Goal: Information Seeking & Learning: Learn about a topic

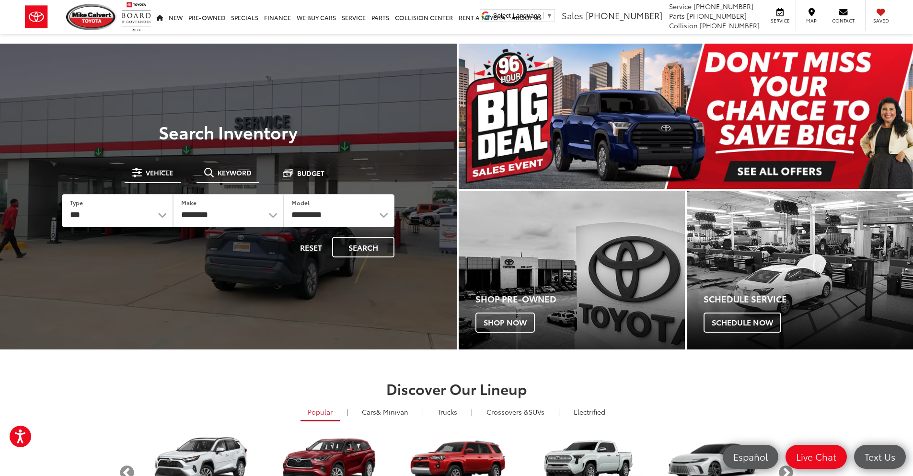
click at [220, 172] on span "Keyword" at bounding box center [235, 172] width 34 height 7
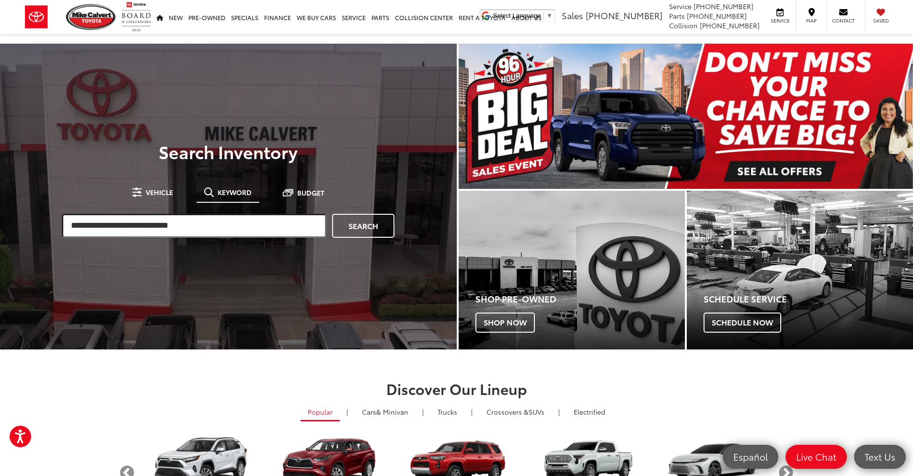
click at [153, 226] on input "search" at bounding box center [194, 226] width 265 height 24
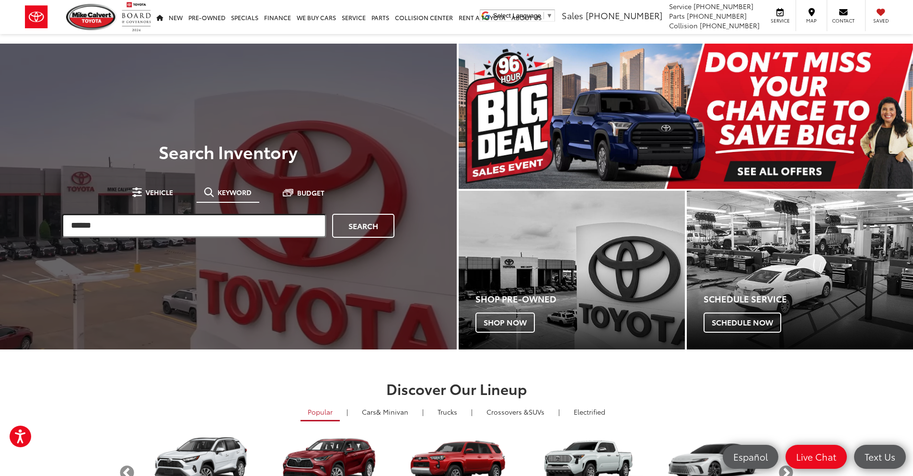
type input "******"
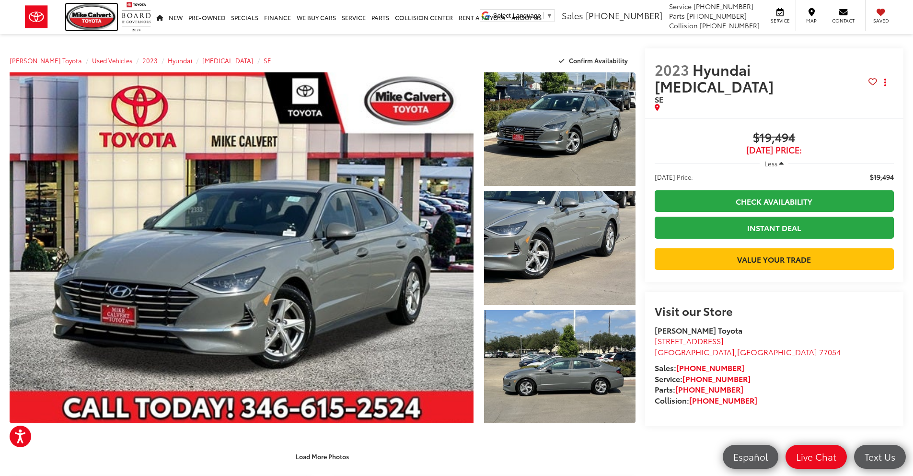
click at [91, 19] on img at bounding box center [91, 17] width 51 height 26
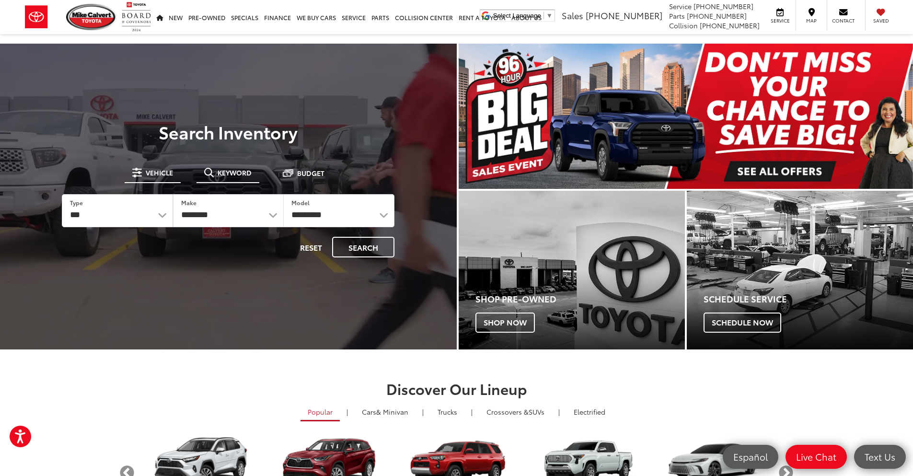
click at [236, 172] on span "Keyword" at bounding box center [235, 172] width 34 height 7
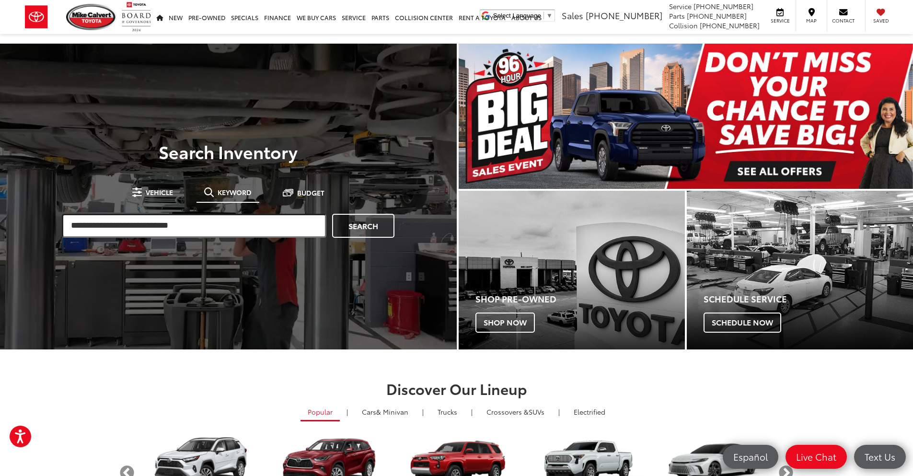
click at [133, 227] on input "search" at bounding box center [194, 226] width 265 height 24
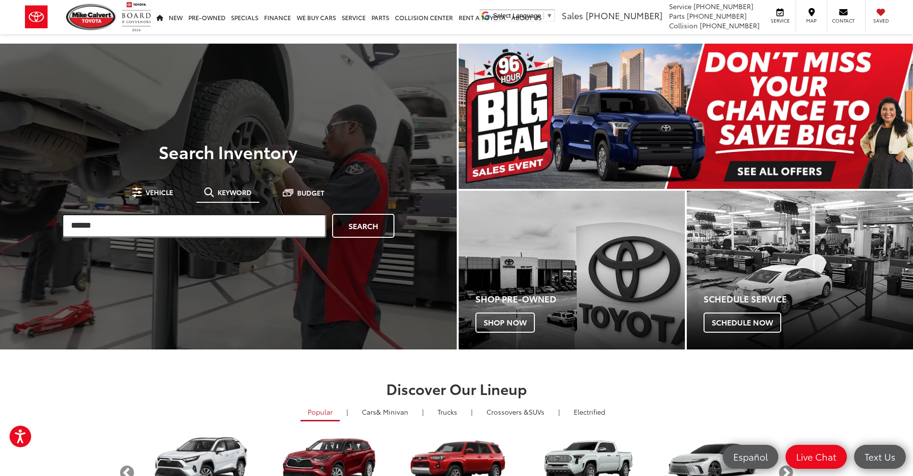
type input "******"
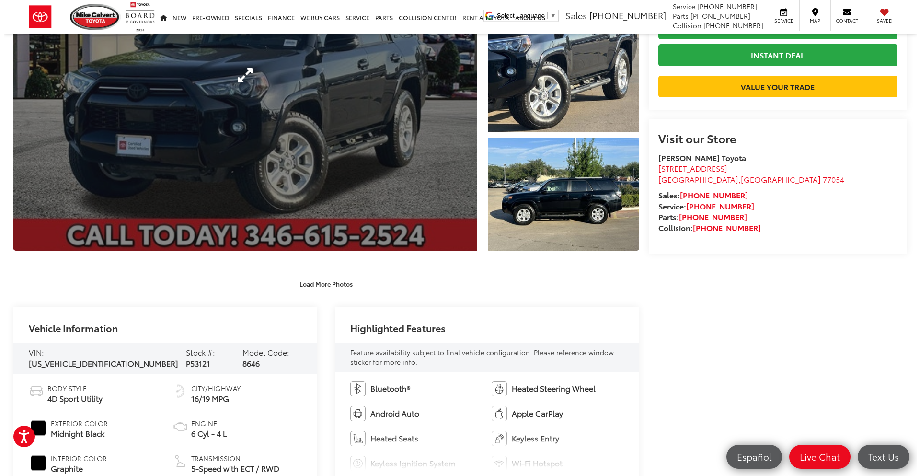
scroll to position [48, 0]
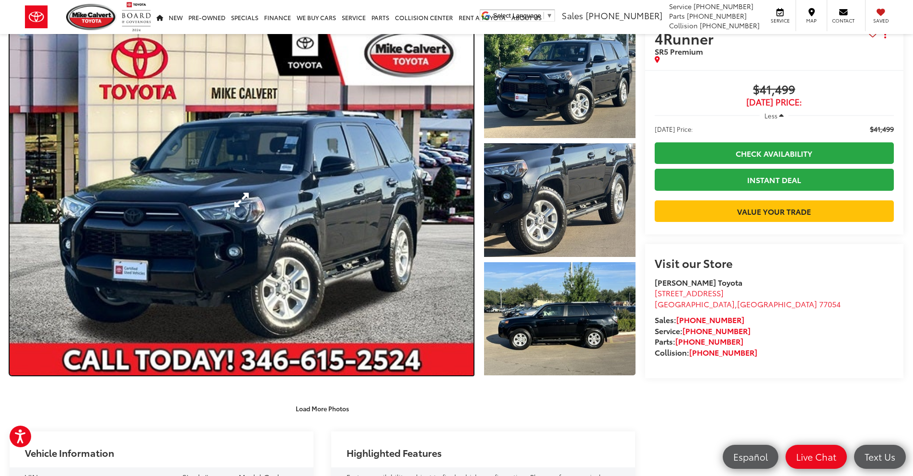
click at [434, 279] on link "Expand Photo 0" at bounding box center [242, 199] width 464 height 351
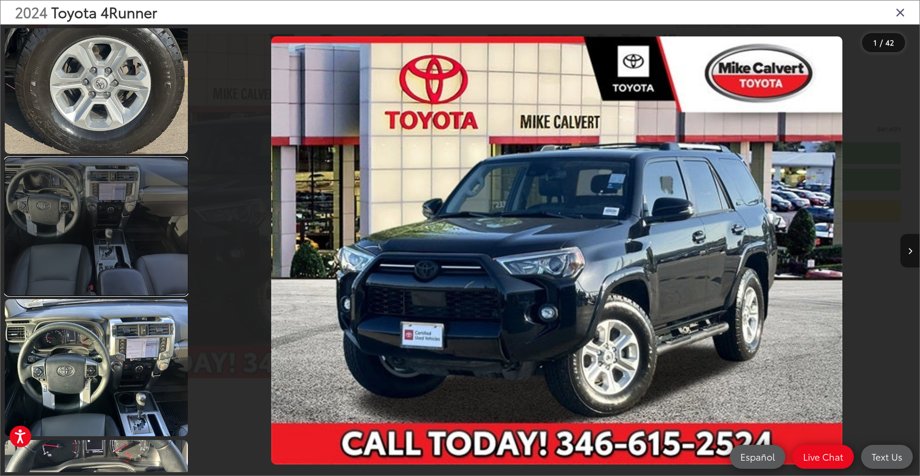
click at [58, 252] on link at bounding box center [96, 226] width 183 height 137
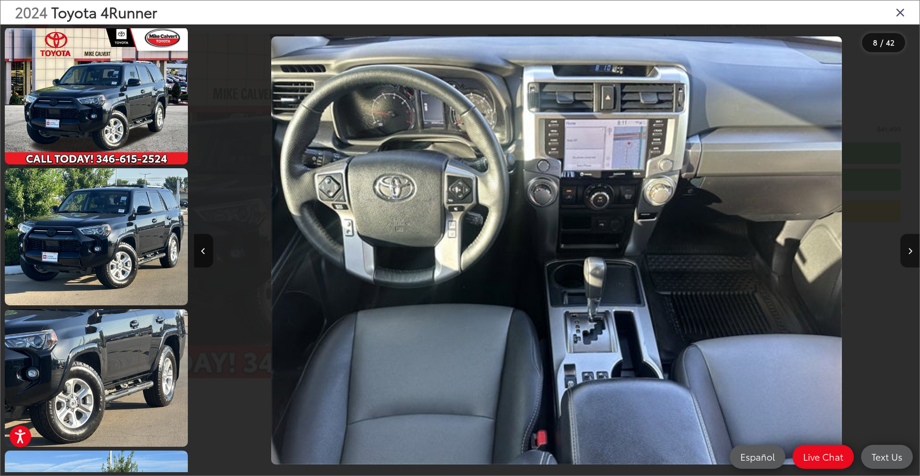
scroll to position [0, 0]
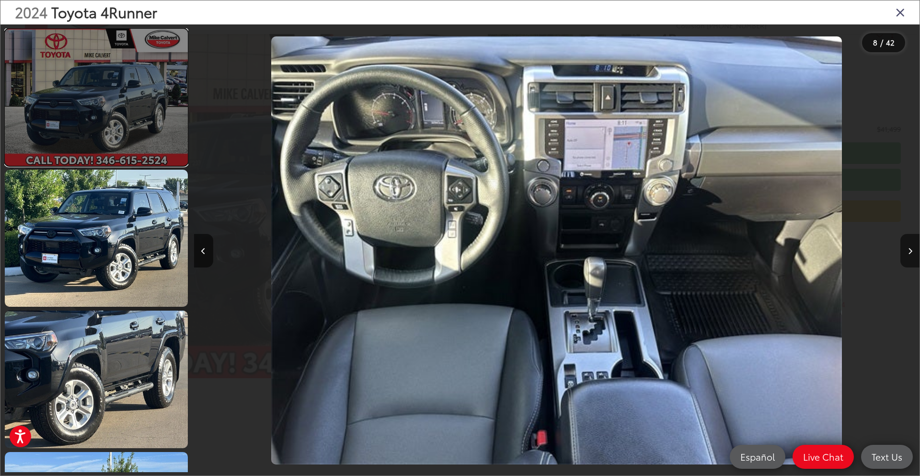
click at [90, 138] on link at bounding box center [96, 97] width 183 height 137
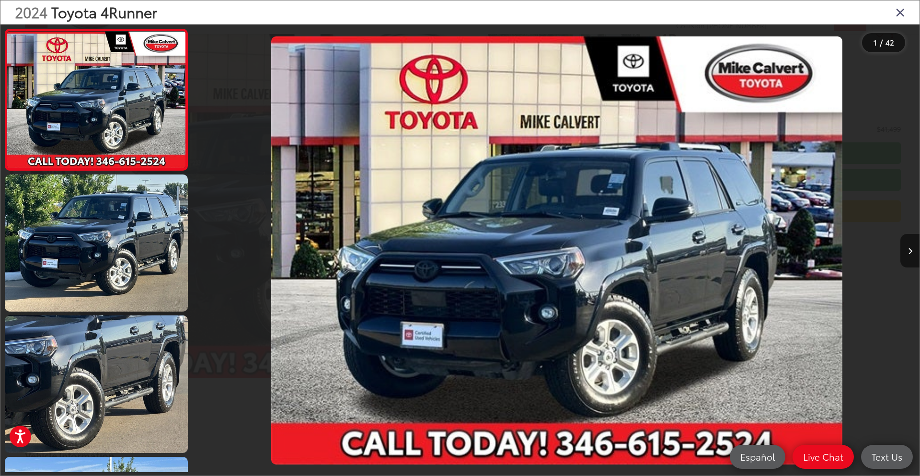
drag, startPoint x: 899, startPoint y: 11, endPoint x: 849, endPoint y: 5, distance: 49.7
click at [899, 10] on icon "Close gallery" at bounding box center [901, 12] width 10 height 12
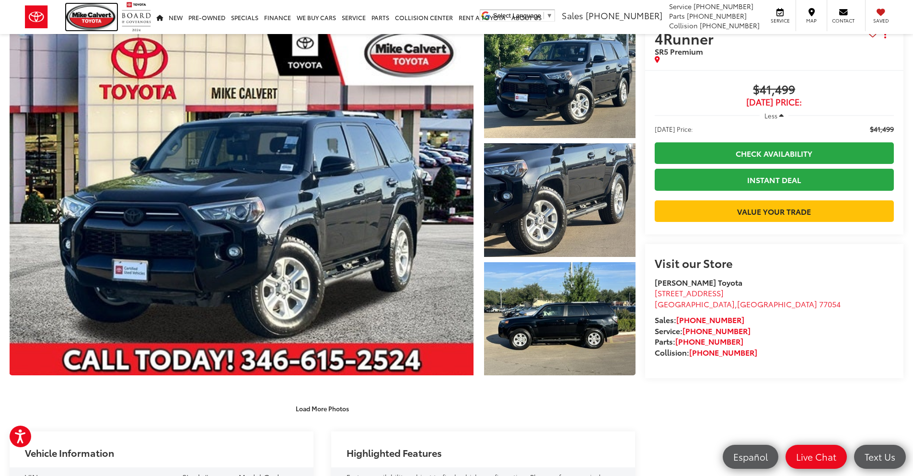
click at [112, 20] on img at bounding box center [91, 17] width 51 height 26
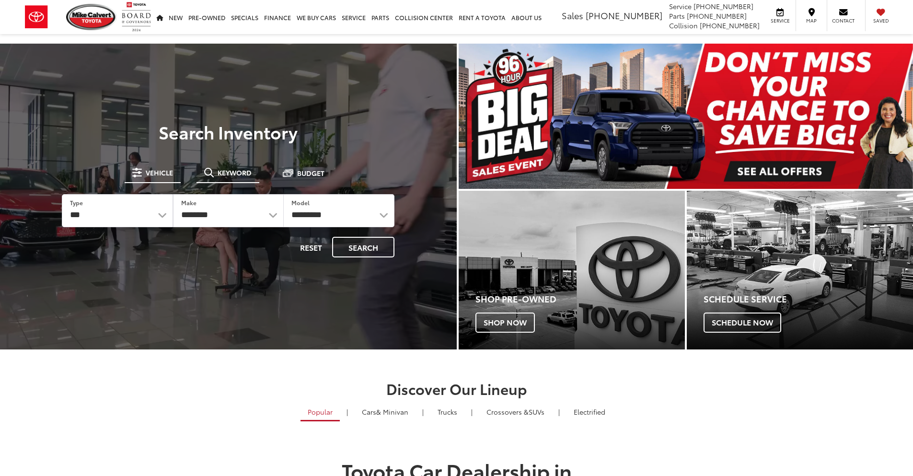
drag, startPoint x: 240, startPoint y: 174, endPoint x: 213, endPoint y: 212, distance: 46.7
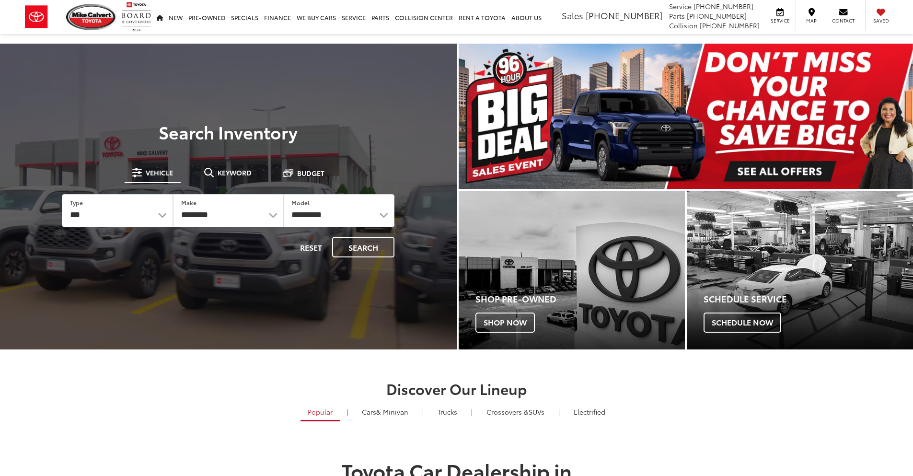
click at [240, 174] on span "Keyword" at bounding box center [235, 172] width 34 height 7
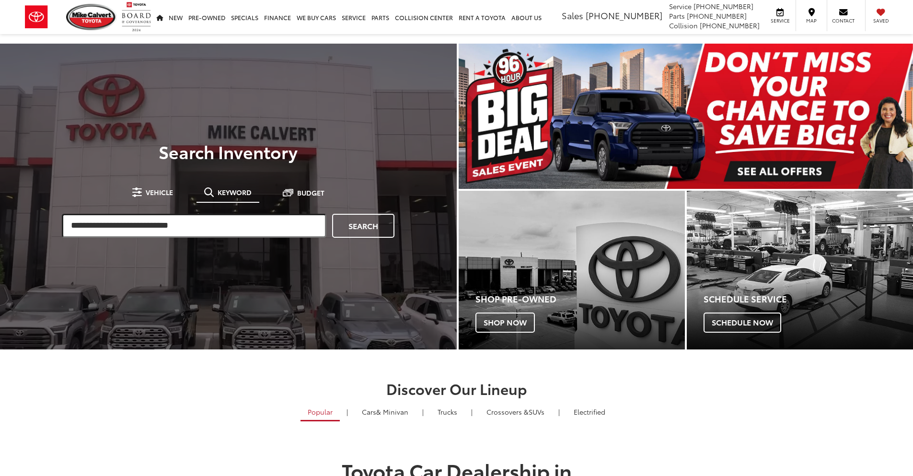
click at [203, 222] on input "search" at bounding box center [194, 226] width 265 height 24
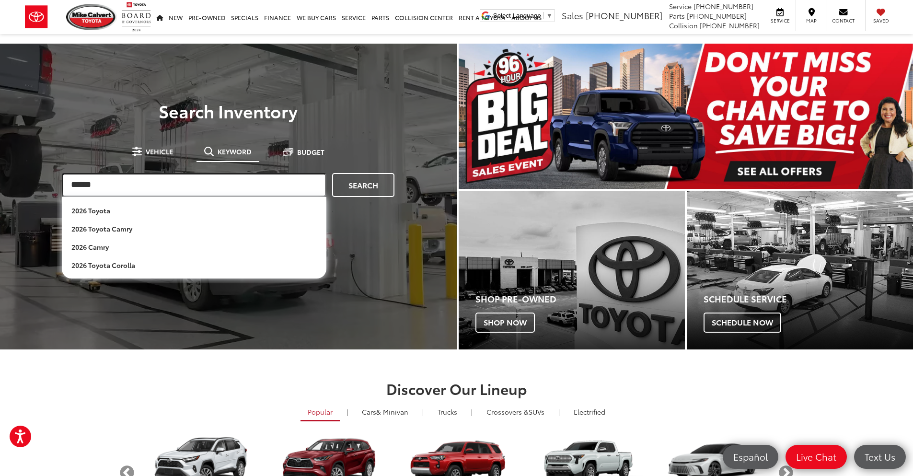
type input "******"
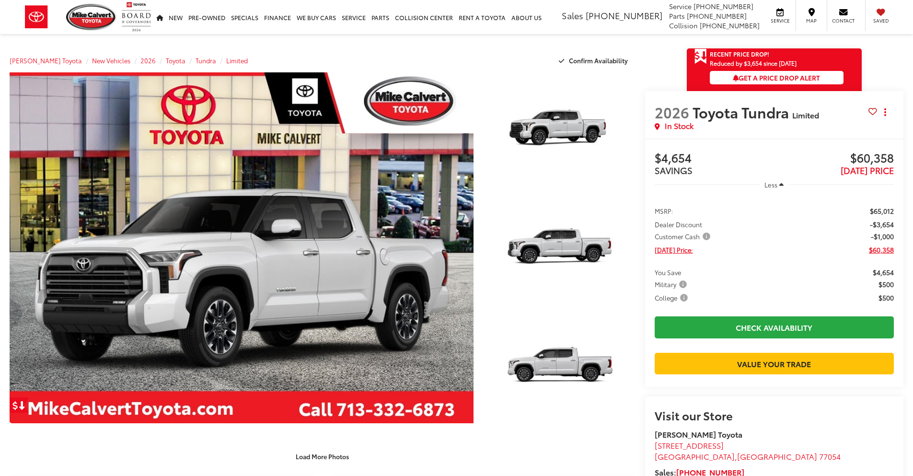
click at [119, 134] on link "Expand Photo 0" at bounding box center [242, 247] width 464 height 351
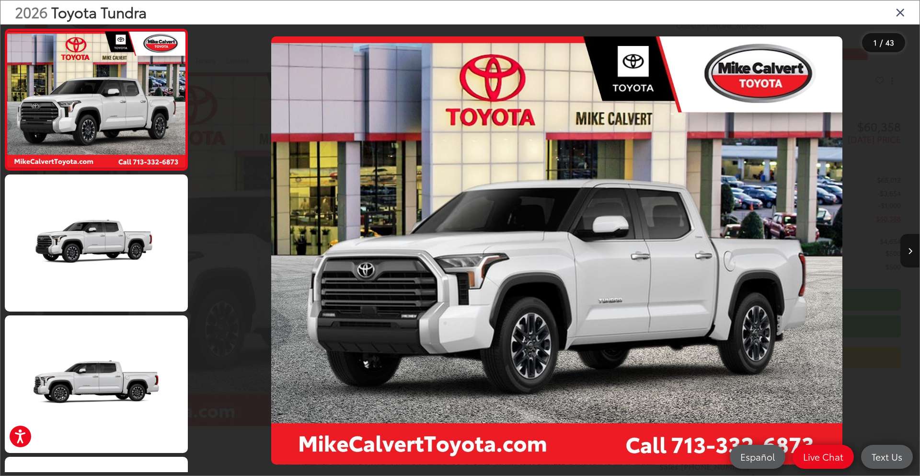
click at [902, 16] on icon "Close gallery" at bounding box center [901, 12] width 10 height 12
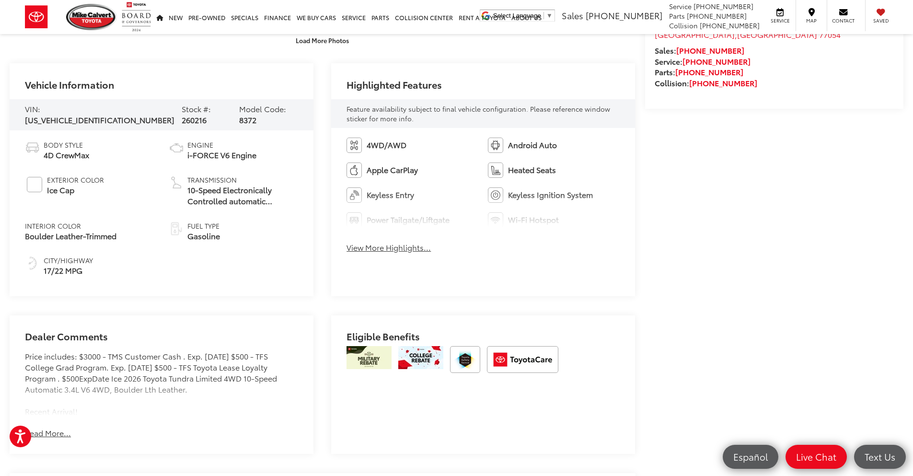
scroll to position [431, 0]
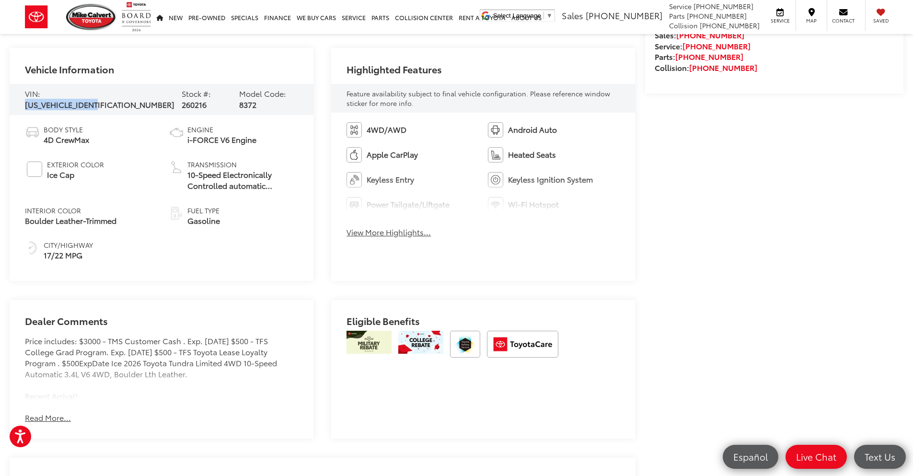
drag, startPoint x: 117, startPoint y: 93, endPoint x: 42, endPoint y: 95, distance: 74.8
click at [42, 99] on span "5TFJA5DB7TX347489" at bounding box center [100, 104] width 150 height 11
copy span "5TFJA5DB7TX347489"
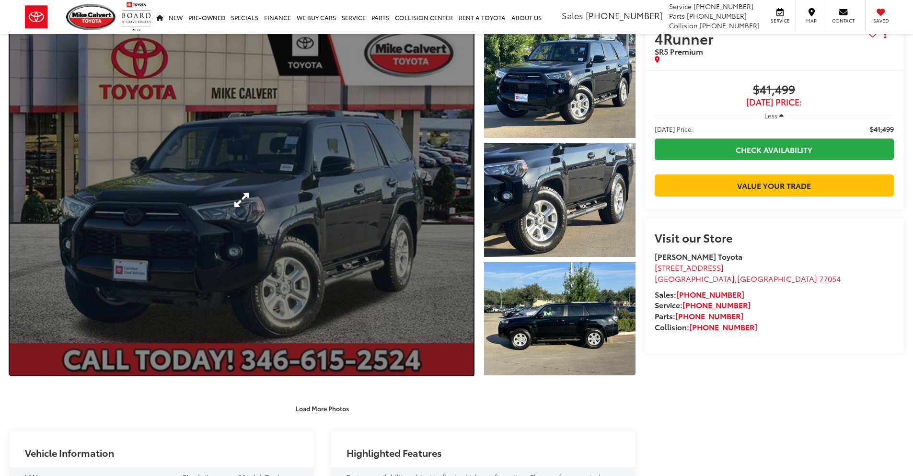
click at [265, 152] on link "Expand Photo 0" at bounding box center [242, 199] width 464 height 351
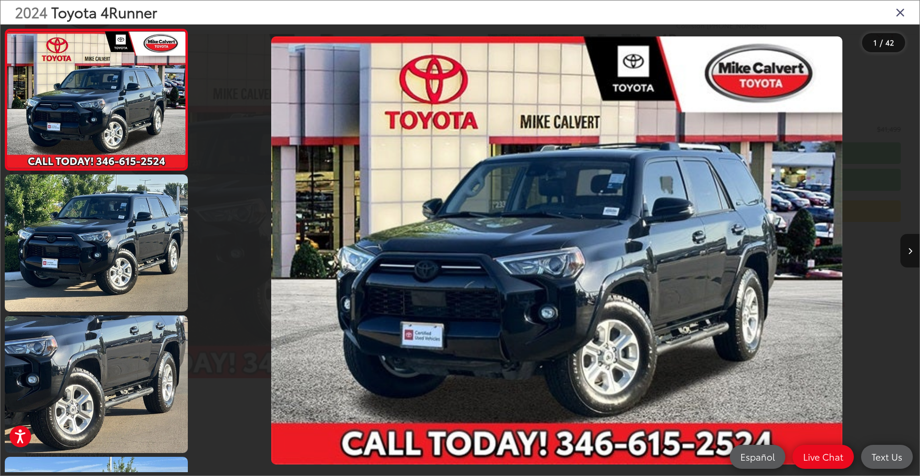
click at [895, 9] on div "2024 Toyota 4Runner" at bounding box center [459, 12] width 919 height 24
drag, startPoint x: 898, startPoint y: 10, endPoint x: 265, endPoint y: 21, distance: 633.3
click at [898, 11] on icon "Close gallery" at bounding box center [901, 12] width 10 height 12
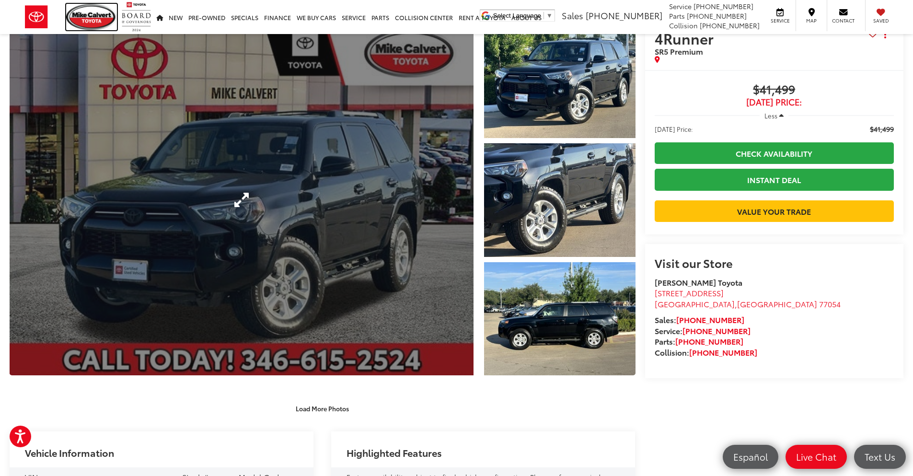
drag, startPoint x: 103, startPoint y: 19, endPoint x: 112, endPoint y: 57, distance: 38.5
click at [103, 20] on img at bounding box center [91, 17] width 51 height 26
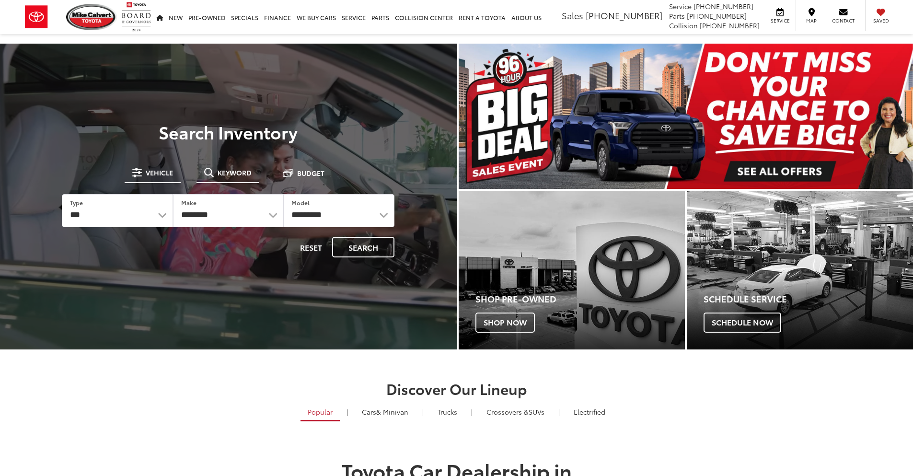
click at [221, 181] on button "Keyword" at bounding box center [228, 172] width 63 height 17
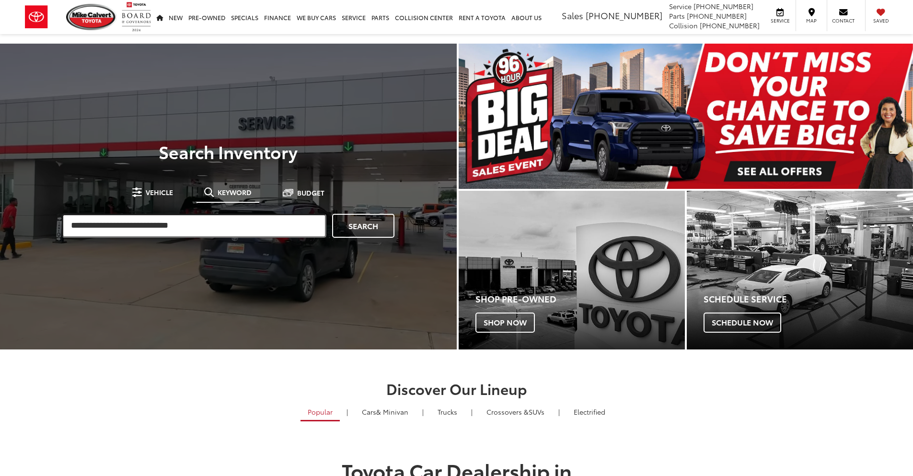
click at [193, 225] on input "search" at bounding box center [194, 226] width 265 height 24
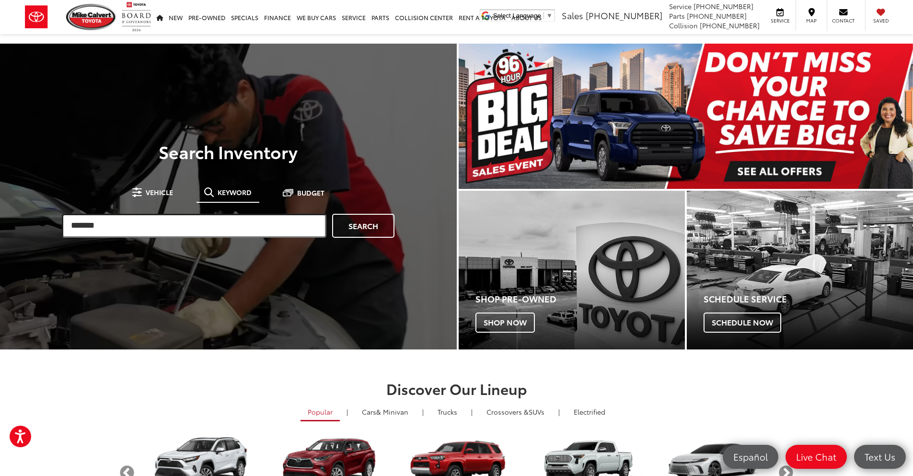
type input "*******"
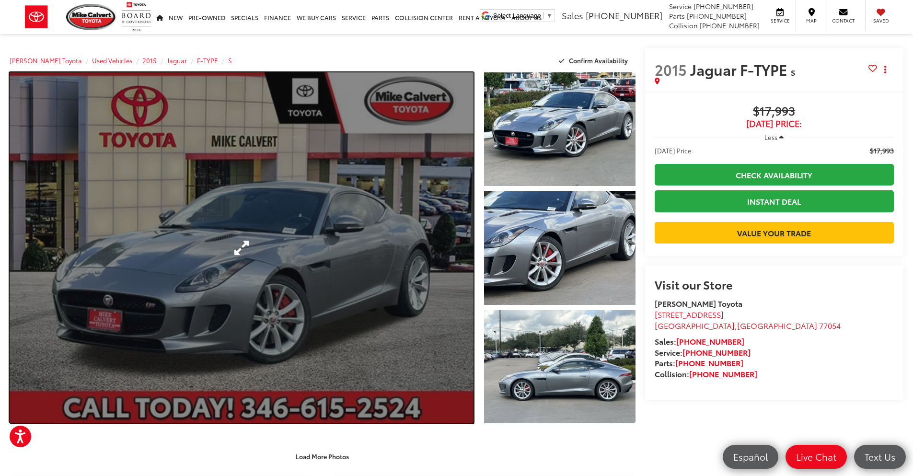
click at [283, 267] on link "Expand Photo 0" at bounding box center [242, 247] width 464 height 351
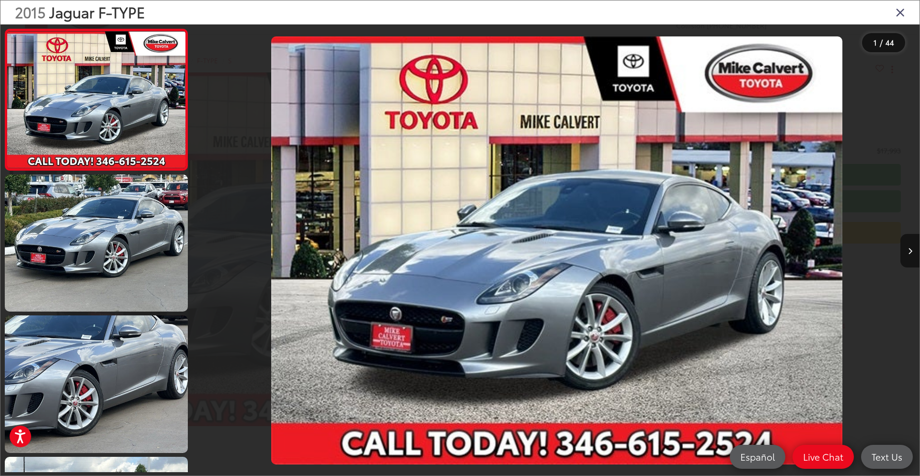
click at [904, 16] on icon "Close gallery" at bounding box center [901, 12] width 10 height 12
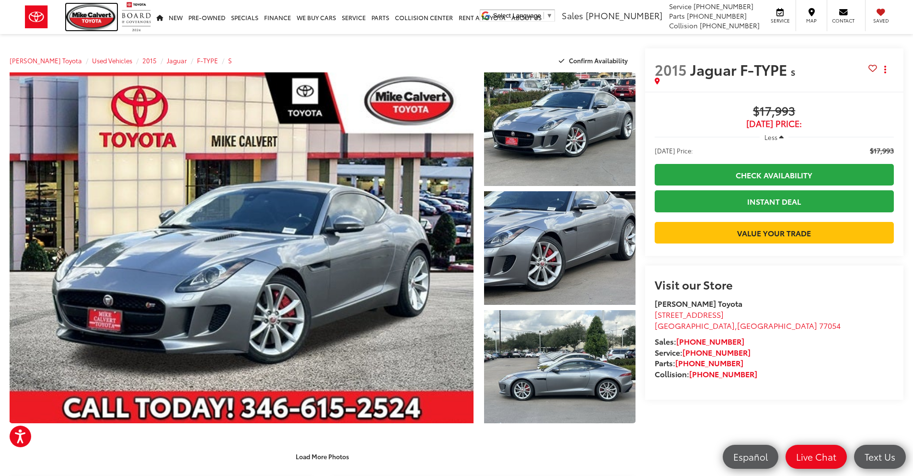
click at [85, 13] on img at bounding box center [91, 17] width 51 height 26
